Goal: Information Seeking & Learning: Compare options

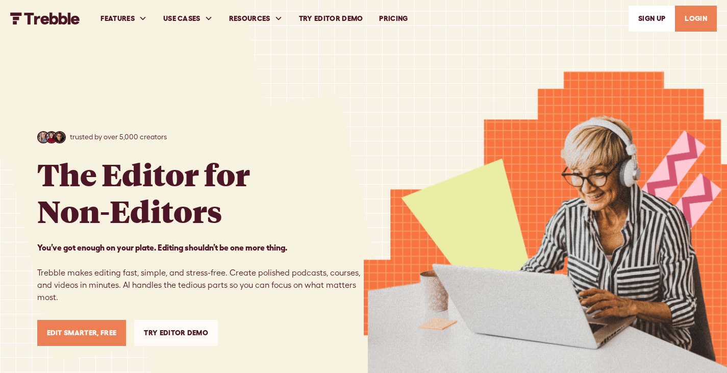
click at [387, 17] on link "PRICING" at bounding box center [393, 18] width 45 height 35
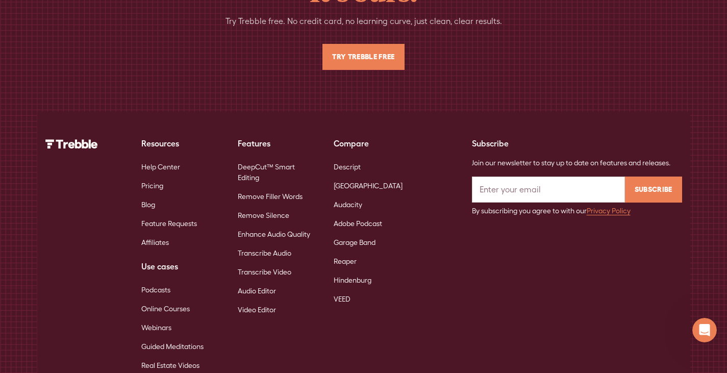
scroll to position [2347, 0]
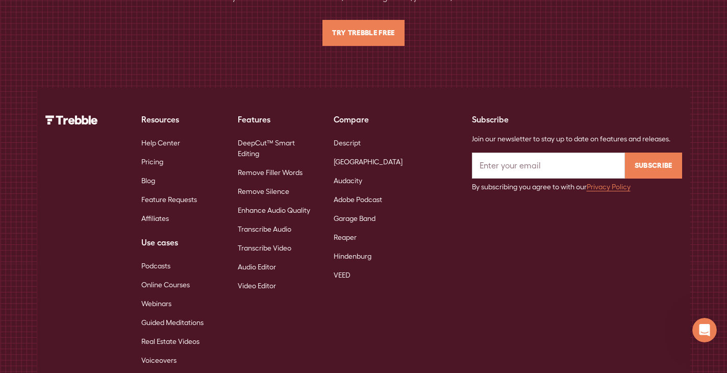
click at [353, 134] on link "Descript" at bounding box center [347, 143] width 27 height 19
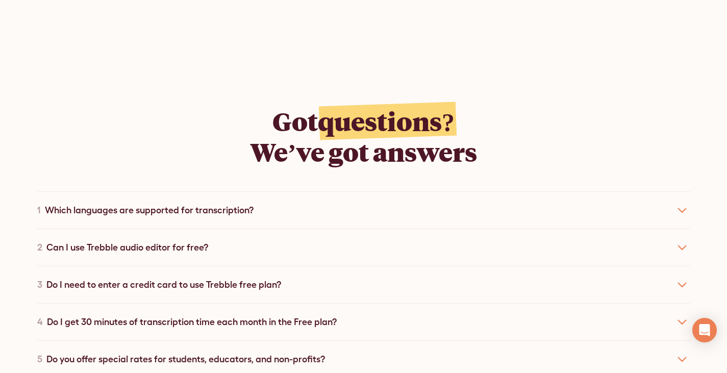
scroll to position [4694, 0]
